Goal: Navigation & Orientation: Find specific page/section

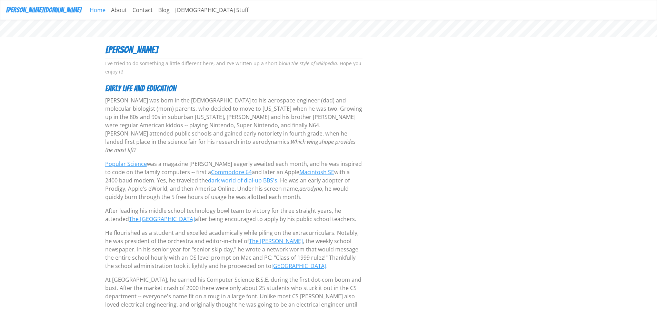
click at [87, 10] on link "Home" at bounding box center [97, 10] width 21 height 14
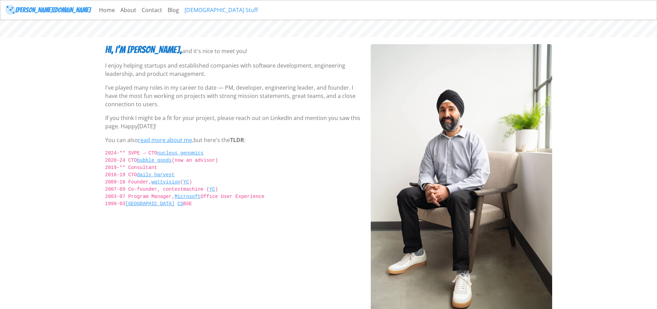
click at [182, 10] on link "[DEMOGRAPHIC_DATA] Stuff" at bounding box center [221, 10] width 79 height 14
